Goal: Information Seeking & Learning: Learn about a topic

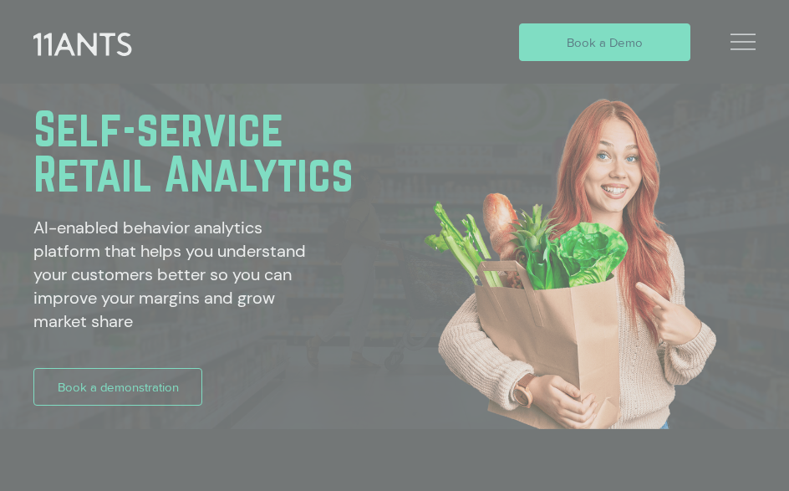
click at [714, 68] on icon "Back to site" at bounding box center [720, 71] width 15 height 15
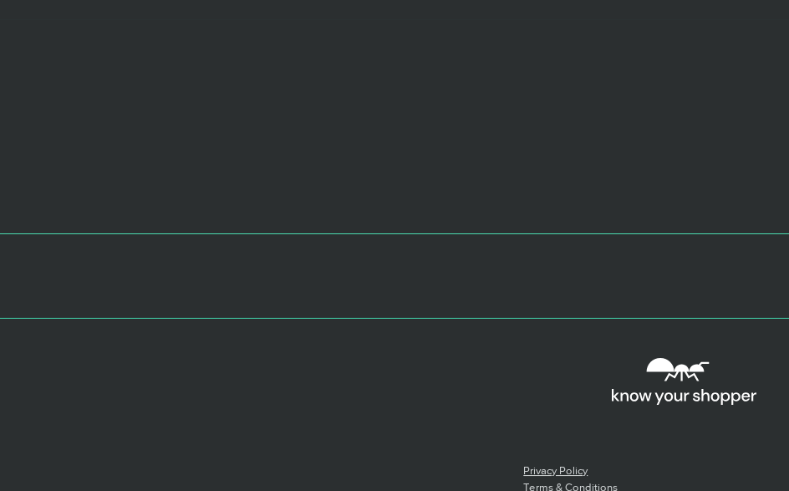
scroll to position [5608, 0]
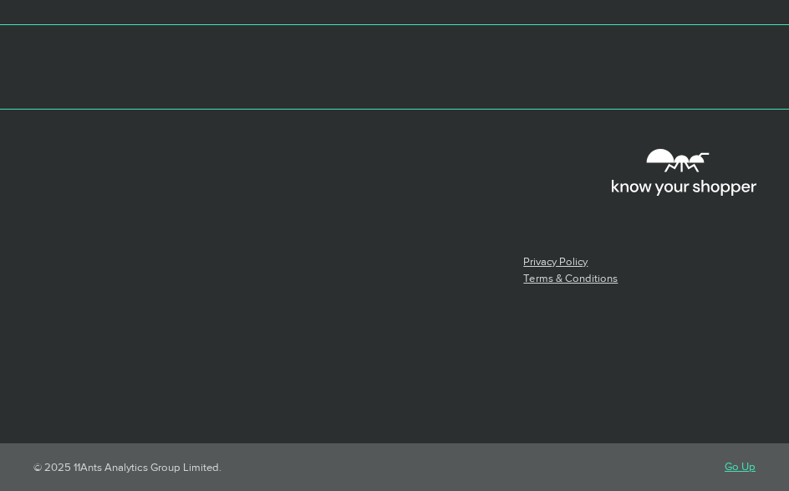
click at [238, 224] on p "Contact Us" at bounding box center [287, 222] width 185 height 27
drag, startPoint x: 196, startPoint y: 289, endPoint x: 298, endPoint y: 382, distance: 137.3
click at [298, 382] on div "Contact Us 11Ants Analytics Group Limited PO Box 90339 Victoria Street West Auc…" at bounding box center [287, 315] width 185 height 212
drag, startPoint x: 267, startPoint y: 359, endPoint x: 196, endPoint y: 289, distance: 98.7
click at [196, 289] on p "11Ants Analytics Group Limited PO Box 90339 Victoria Street West Auckland 1142 …" at bounding box center [287, 313] width 185 height 114
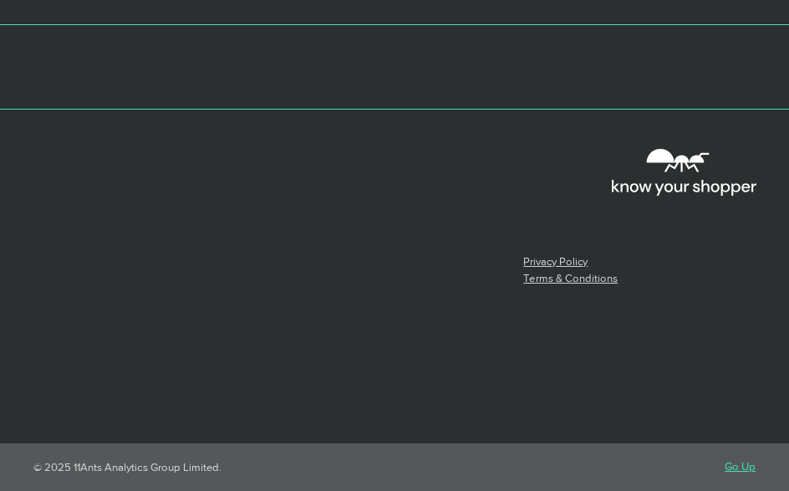
copy p "PO Box 90339 Victoria Street West Auckland 1142 New Zealand"
click at [40, 380] on link "Contact" at bounding box center [54, 382] width 43 height 14
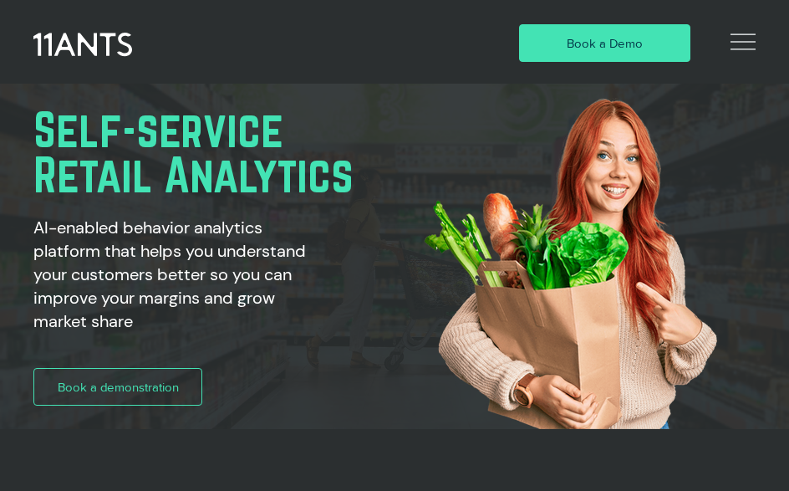
click at [747, 38] on icon "Open Site Navigation" at bounding box center [743, 41] width 25 height 25
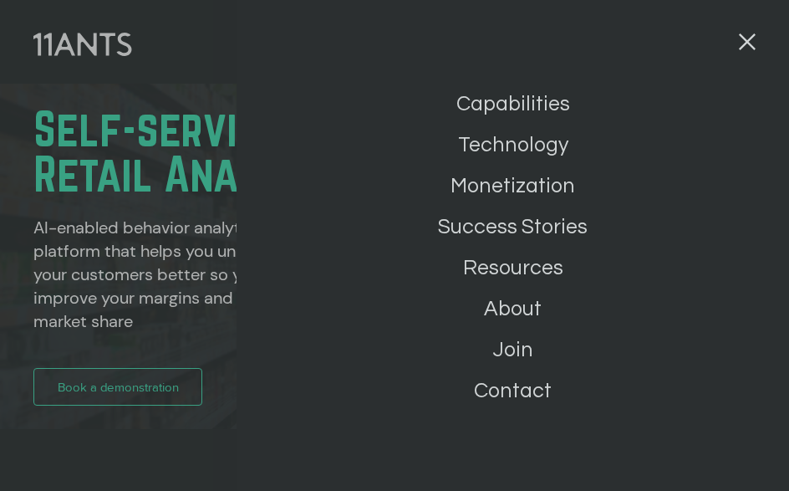
click at [519, 309] on link "About" at bounding box center [512, 308] width 331 height 41
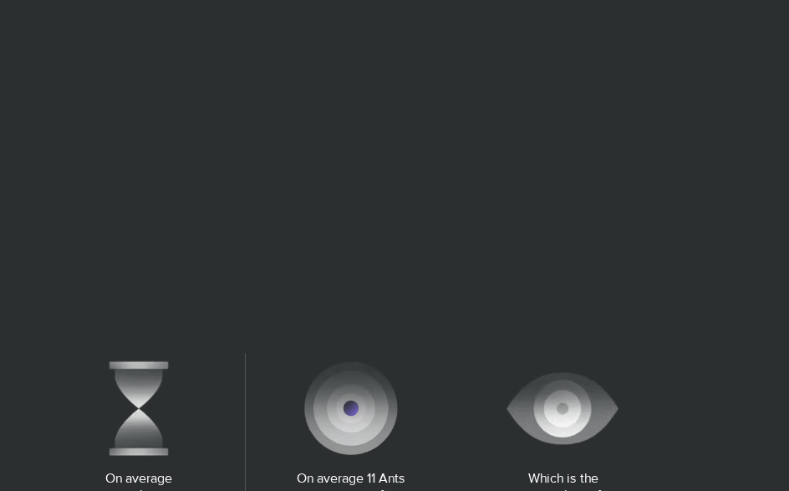
scroll to position [717, 0]
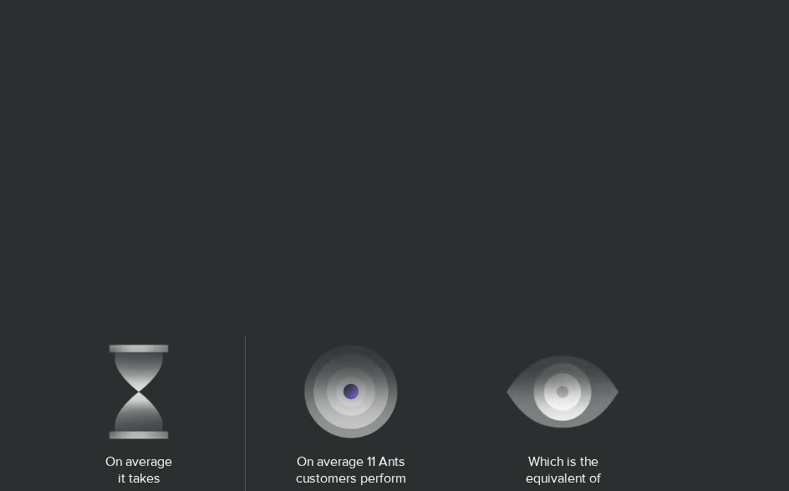
drag, startPoint x: 38, startPoint y: 143, endPoint x: 181, endPoint y: 114, distance: 145.9
click at [181, 114] on div "Empowering teams with the shopper behavior insights they need to make better de…" at bounding box center [394, 265] width 722 height 1461
copy div "Loremipsum dolor sita con adipisc elitsedd eiusmodt inci utla et dolo magnaa en…"
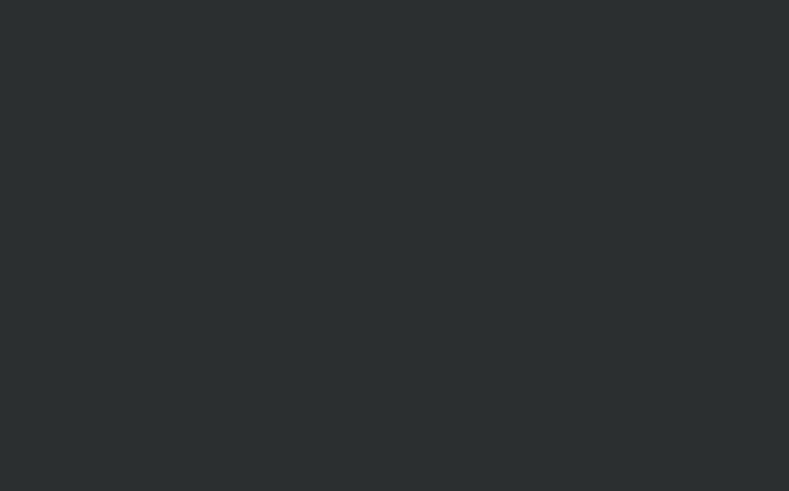
scroll to position [0, 0]
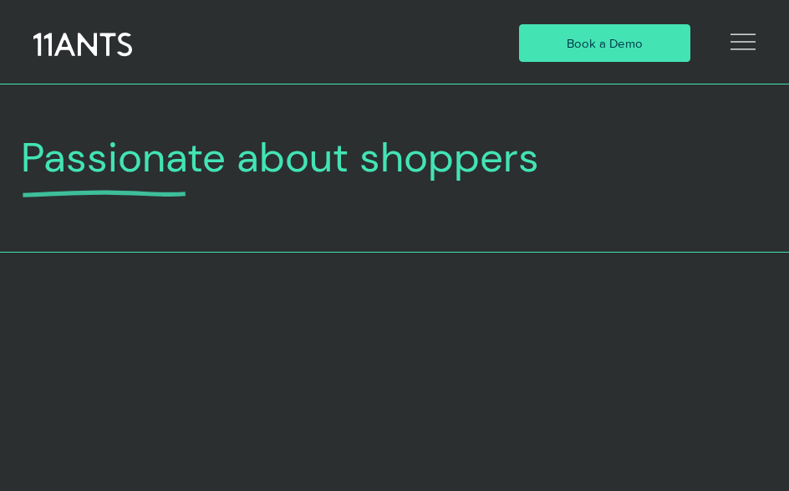
click at [738, 45] on icon "Open Site Navigation" at bounding box center [743, 41] width 25 height 25
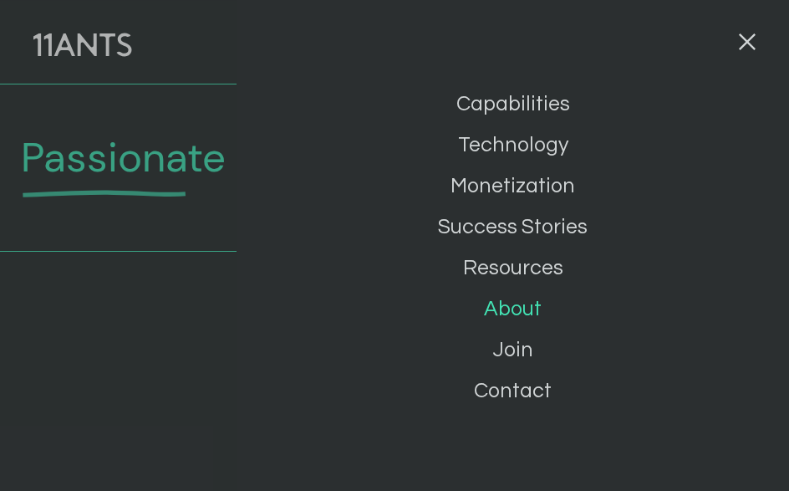
click at [520, 103] on link "Capabilities" at bounding box center [512, 104] width 331 height 41
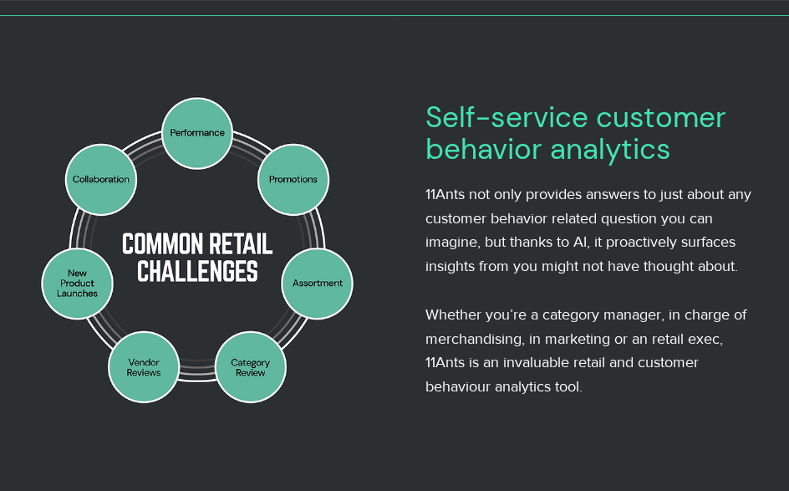
scroll to position [237, 0]
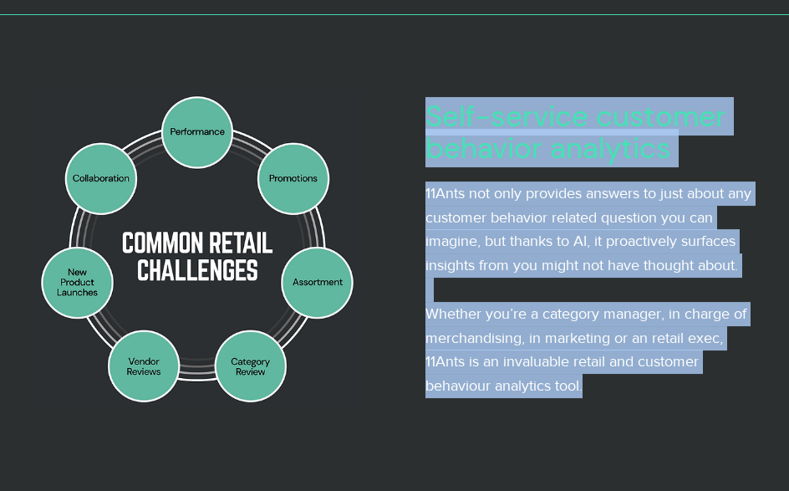
drag, startPoint x: 427, startPoint y: 114, endPoint x: 591, endPoint y: 392, distance: 323.1
click at [591, 392] on div "Self-service customer behavior analytics 11Ants not only provides answers to ju…" at bounding box center [590, 249] width 329 height 298
copy div "Self-service customer behavior analytics 11Ants not only provides answers to ju…"
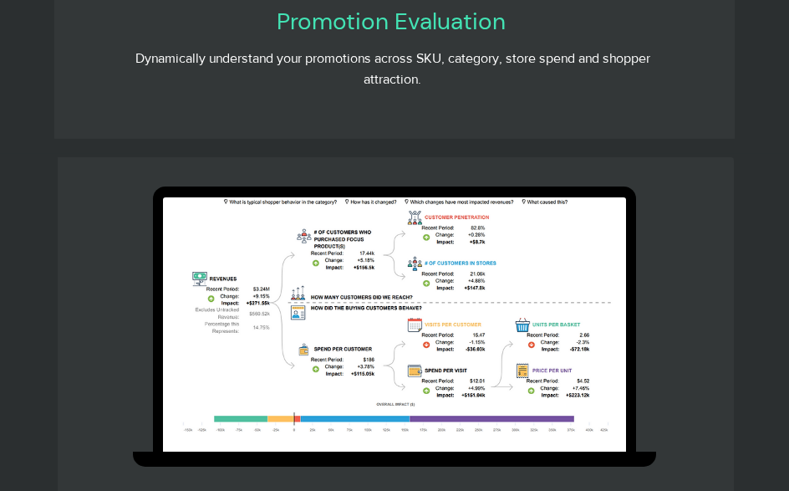
scroll to position [4809, 0]
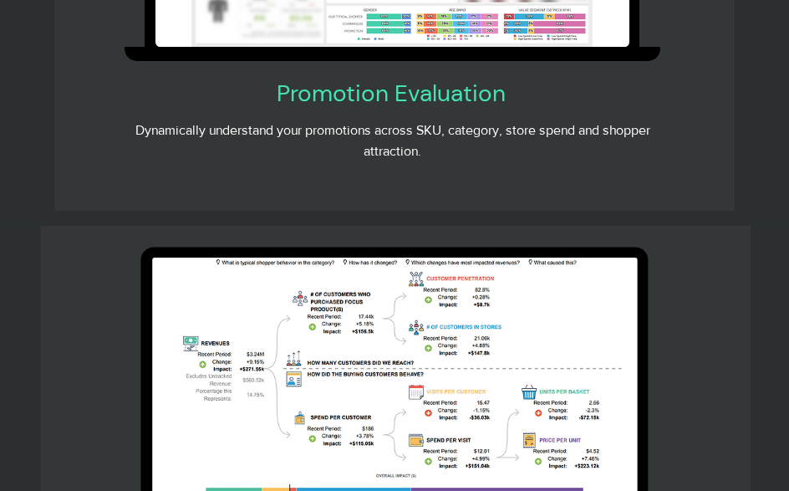
drag, startPoint x: 297, startPoint y: 44, endPoint x: 428, endPoint y: 474, distance: 449.3
click at [0, 0] on main "Platform Capabilities Performance What were the drivers of performance change a…" at bounding box center [0, 0] width 0 height 0
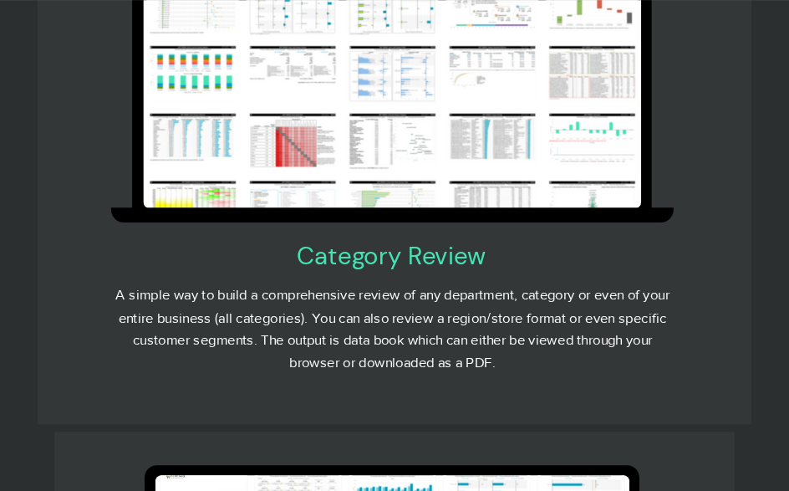
scroll to position [3133, 0]
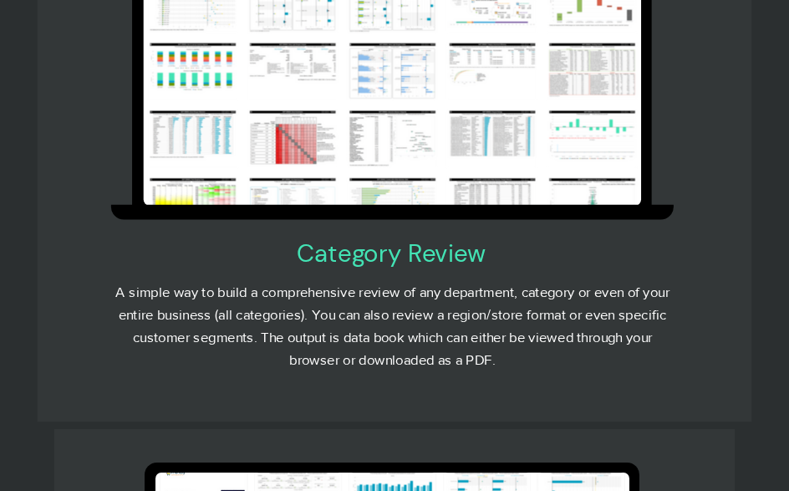
click at [327, 269] on span "Category Review" at bounding box center [391, 253] width 189 height 33
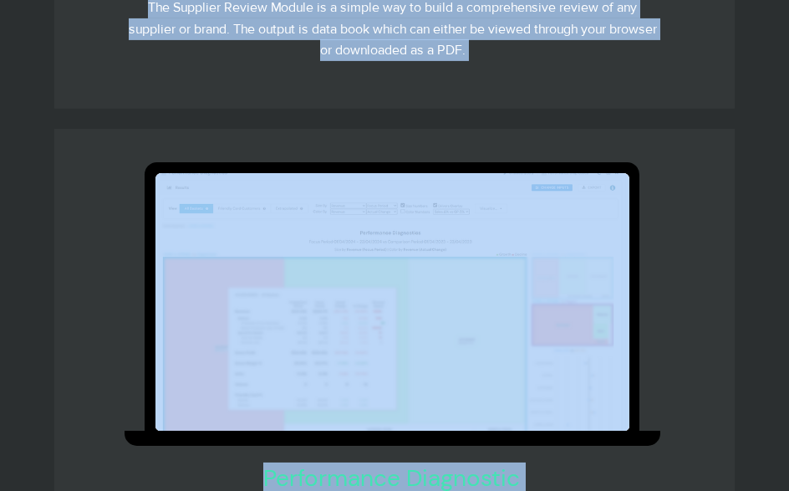
scroll to position [4057, 0]
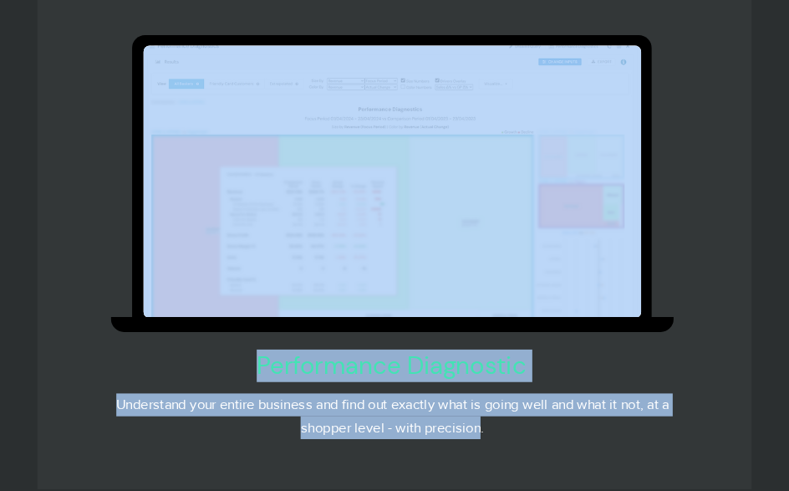
drag, startPoint x: 300, startPoint y: 252, endPoint x: 482, endPoint y: 424, distance: 250.2
copy div "Category Review A simple way to build a comprehensive review of any department,…"
